Goal: Task Accomplishment & Management: Manage account settings

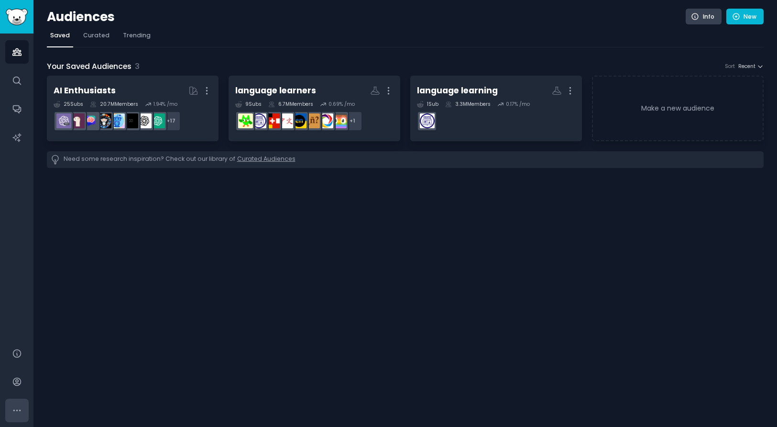
click at [16, 410] on icon "Sidebar" at bounding box center [16, 409] width 7 height 1
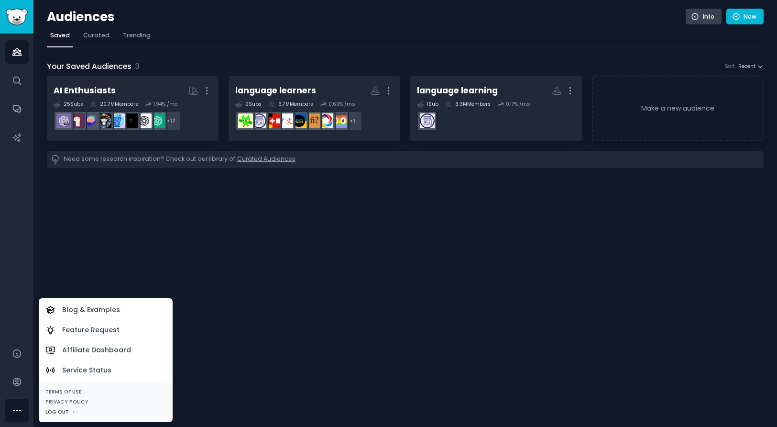
click at [59, 409] on div "Log Out →" at bounding box center [105, 411] width 121 height 7
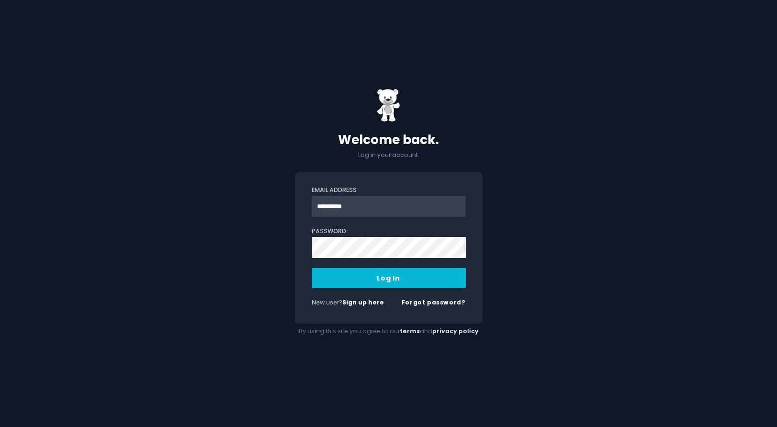
type input "**********"
click at [312, 268] on button "Log In" at bounding box center [389, 278] width 154 height 20
